Goal: Task Accomplishment & Management: Use online tool/utility

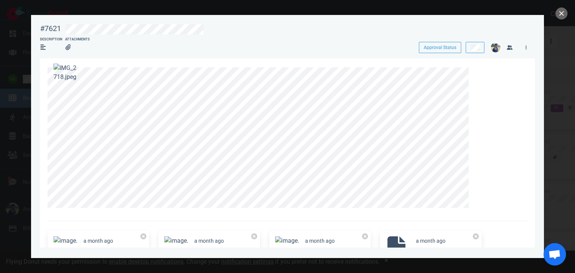
scroll to position [231, 0]
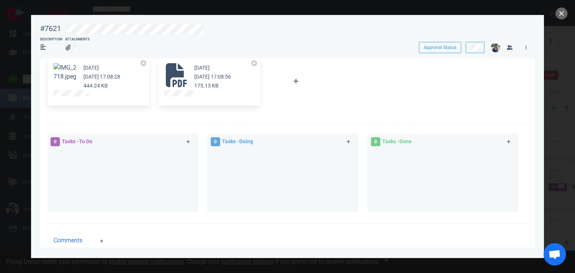
click at [45, 25] on div "#7621" at bounding box center [50, 28] width 21 height 9
copy div "#7621"
drag, startPoint x: 538, startPoint y: 110, endPoint x: 476, endPoint y: 59, distance: 80.6
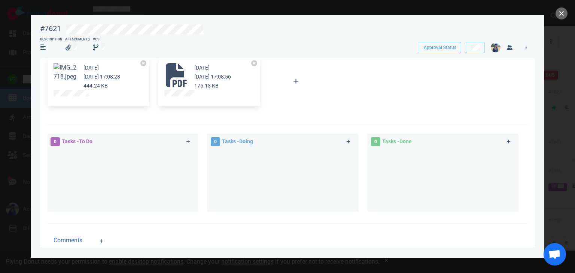
drag, startPoint x: 476, startPoint y: 59, endPoint x: 506, endPoint y: 77, distance: 35.8
drag, startPoint x: 506, startPoint y: 77, endPoint x: 561, endPoint y: 14, distance: 83.3
click at [561, 14] on button "close" at bounding box center [561, 13] width 12 height 12
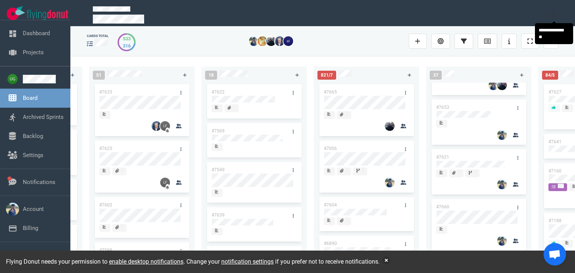
click at [561, 14] on button at bounding box center [553, 15] width 19 height 15
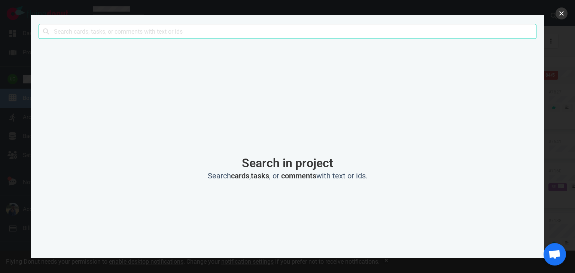
click at [563, 13] on button "close" at bounding box center [561, 13] width 12 height 12
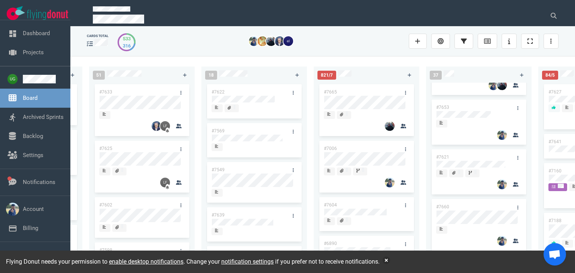
drag, startPoint x: 456, startPoint y: 170, endPoint x: 564, endPoint y: 163, distance: 109.2
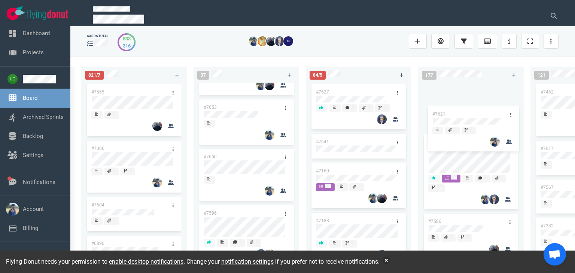
scroll to position [265, 0]
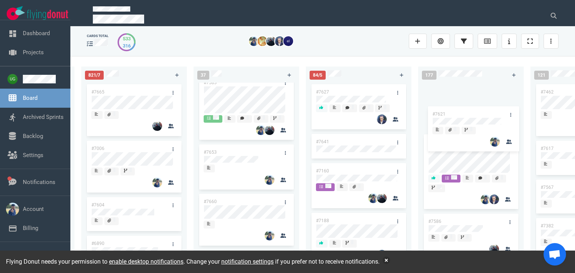
drag, startPoint x: 564, startPoint y: 163, endPoint x: 445, endPoint y: 107, distance: 131.8
click at [445, 107] on div "223 #7646 #7563 #1948 #1674 #1617 #1660 #362 #4673 51 #7633 #7625 #7602 #7598 #…" at bounding box center [322, 164] width 505 height 217
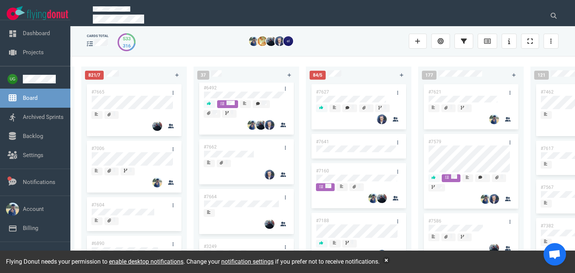
scroll to position [0, 0]
